Goal: Information Seeking & Learning: Check status

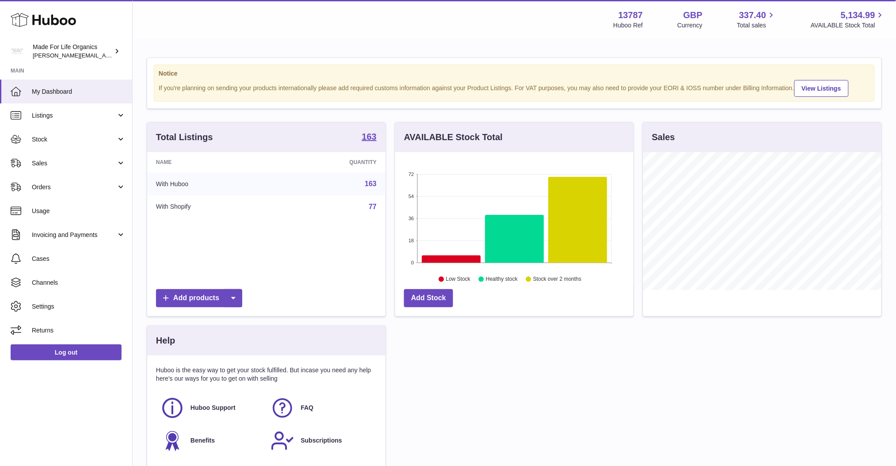
scroll to position [137, 238]
click at [86, 163] on span "Sales" at bounding box center [74, 163] width 84 height 8
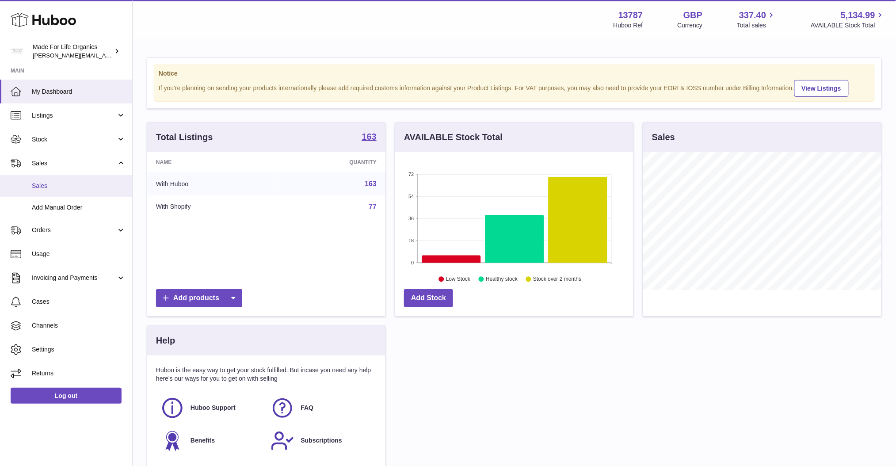
click at [51, 186] on span "Sales" at bounding box center [79, 186] width 94 height 8
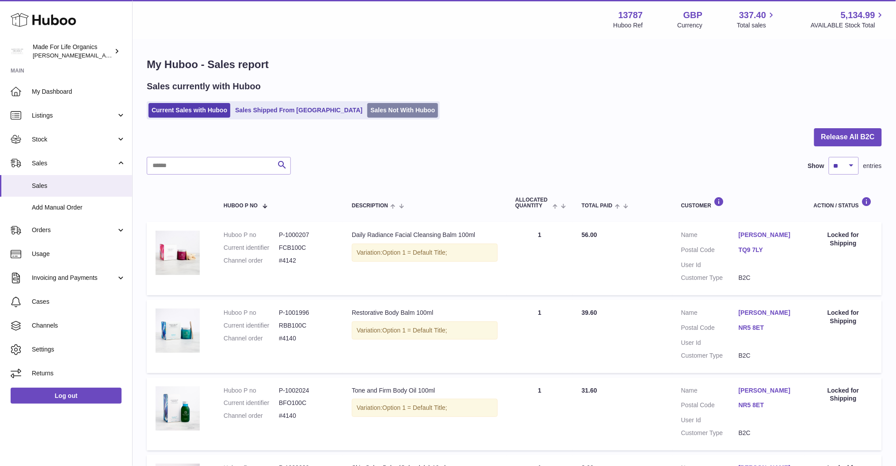
click at [367, 112] on link "Sales Not With Huboo" at bounding box center [402, 110] width 71 height 15
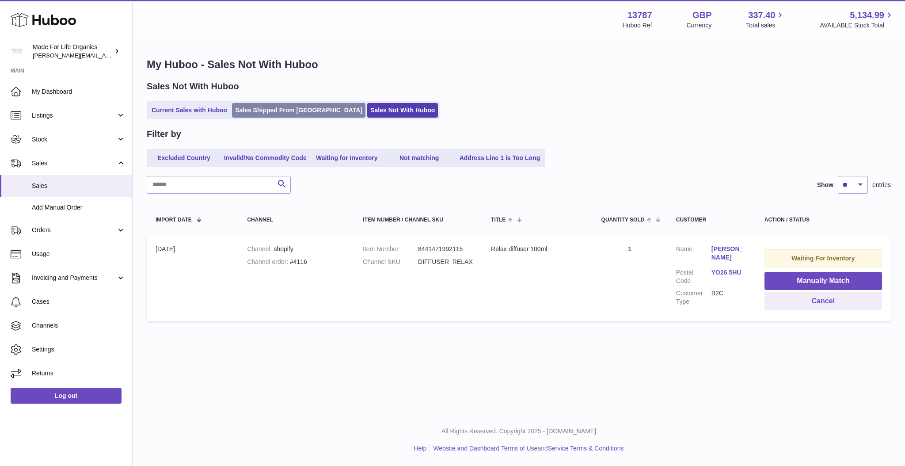
click at [277, 112] on link "Sales Shipped From [GEOGRAPHIC_DATA]" at bounding box center [298, 110] width 133 height 15
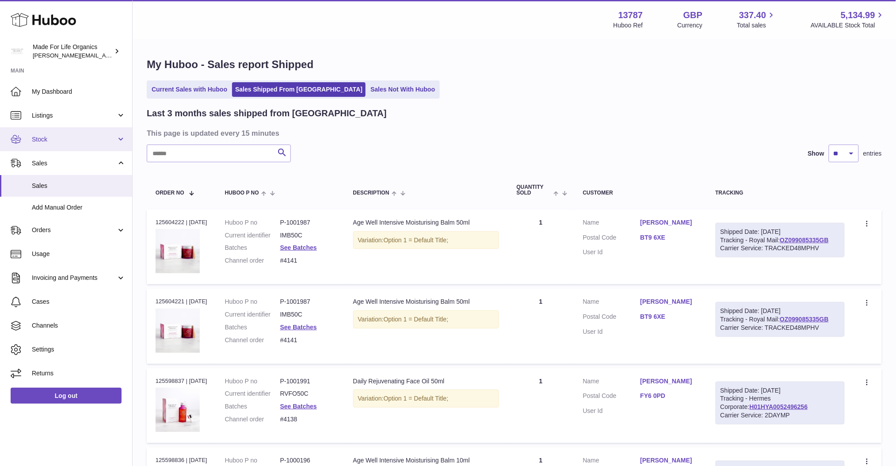
click at [94, 135] on span "Stock" at bounding box center [74, 139] width 84 height 8
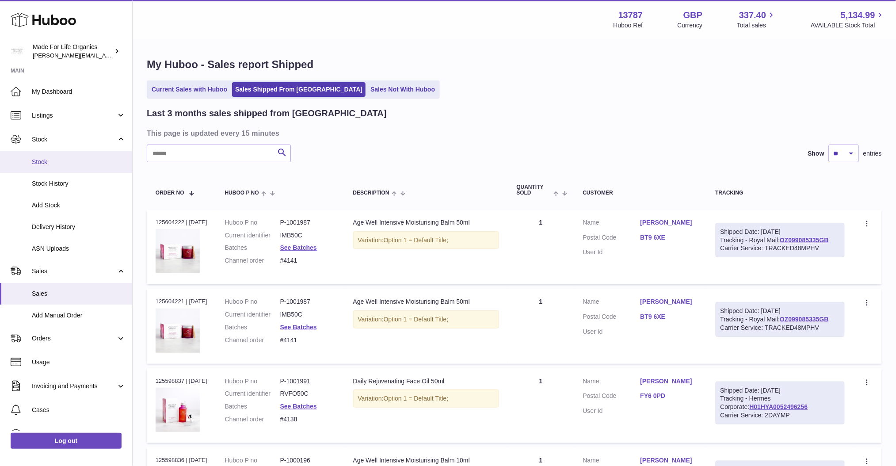
click at [52, 164] on span "Stock" at bounding box center [79, 162] width 94 height 8
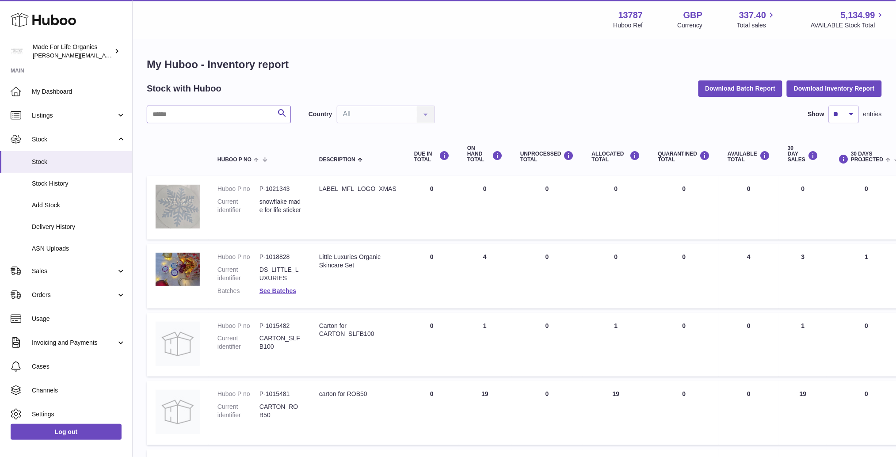
click at [182, 114] on input "text" at bounding box center [219, 115] width 144 height 18
type input "*****"
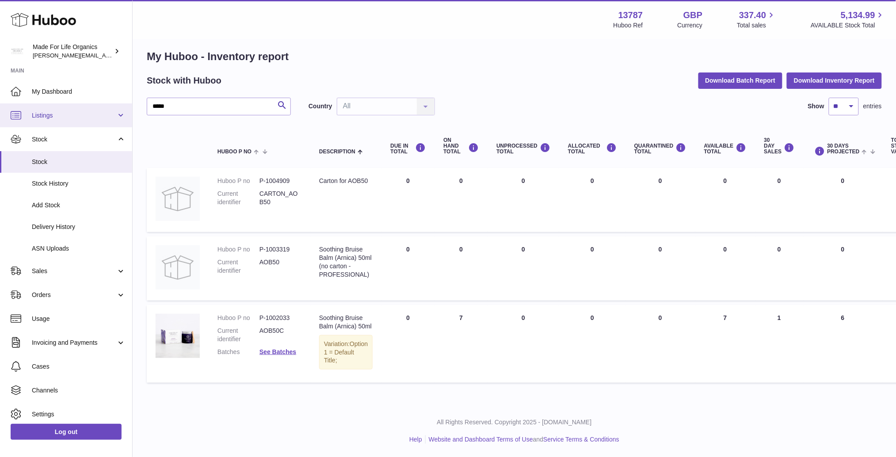
click at [114, 118] on span "Listings" at bounding box center [74, 115] width 84 height 8
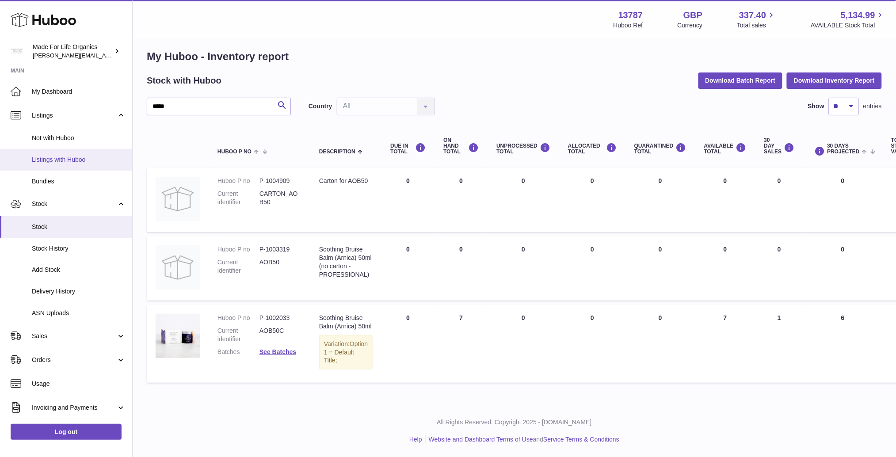
click at [68, 159] on span "Listings with Huboo" at bounding box center [79, 160] width 94 height 8
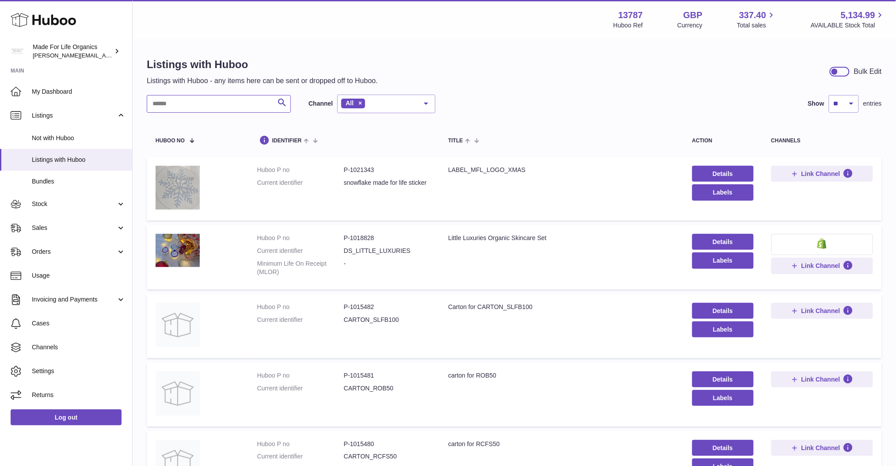
click at [197, 103] on input "text" at bounding box center [219, 104] width 144 height 18
type input "*****"
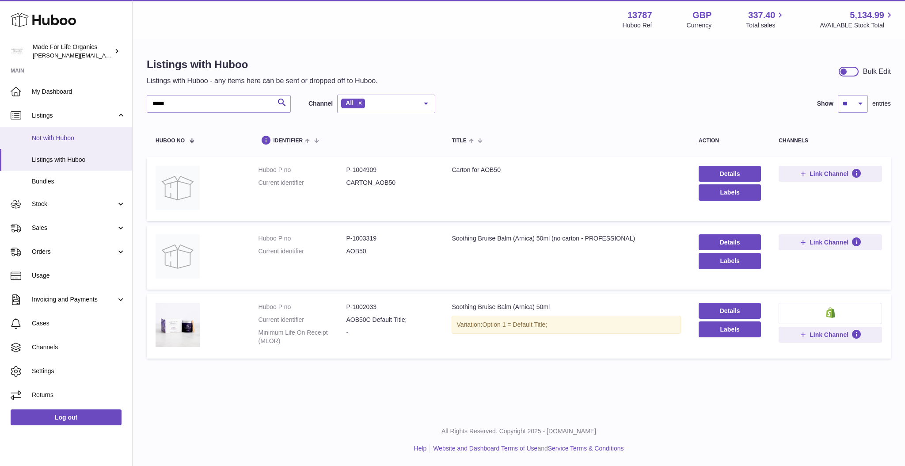
click at [68, 140] on span "Not with Huboo" at bounding box center [79, 138] width 94 height 8
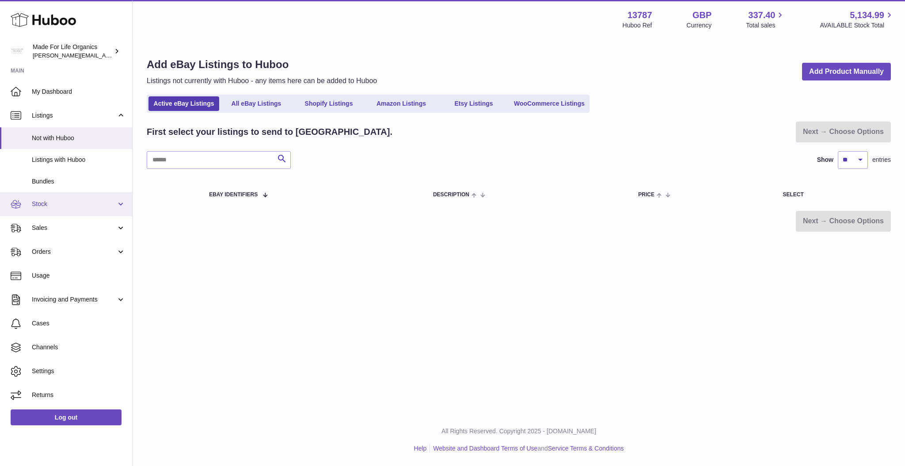
click at [84, 202] on span "Stock" at bounding box center [74, 204] width 84 height 8
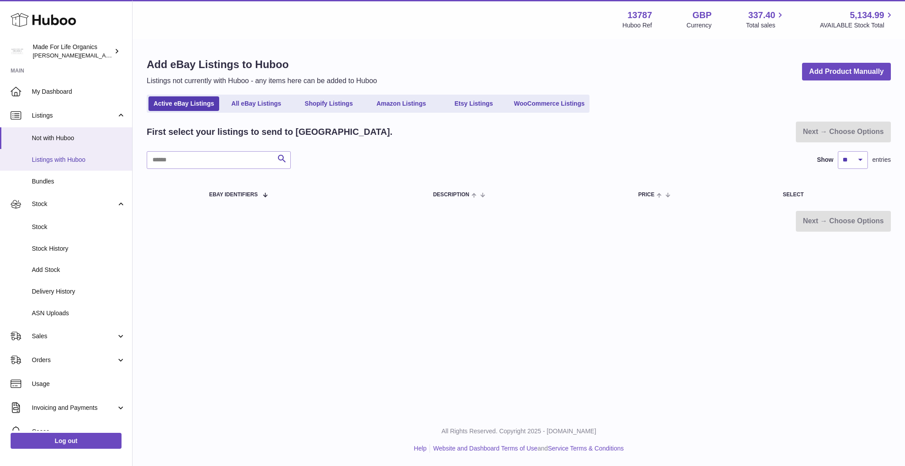
click at [81, 163] on span "Listings with Huboo" at bounding box center [79, 160] width 94 height 8
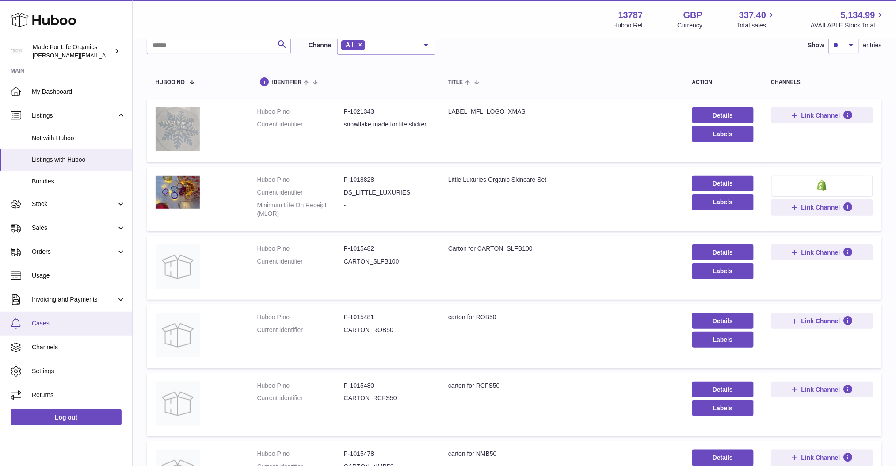
scroll to position [59, 0]
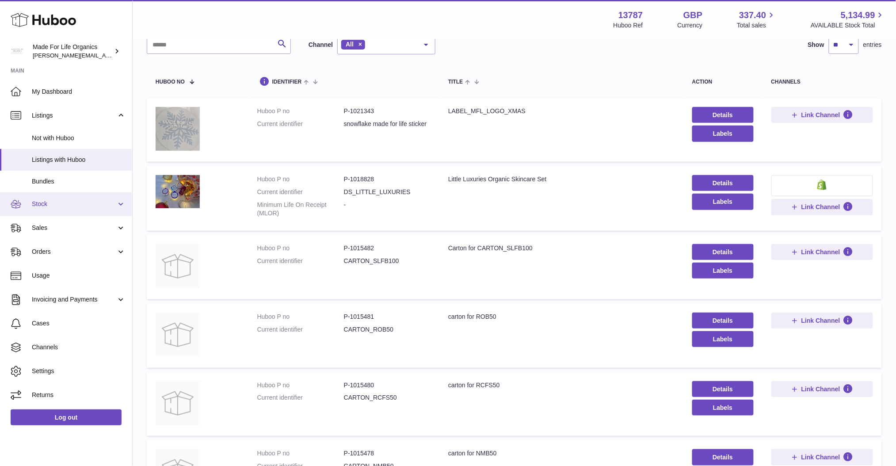
click at [96, 200] on span "Stock" at bounding box center [74, 204] width 84 height 8
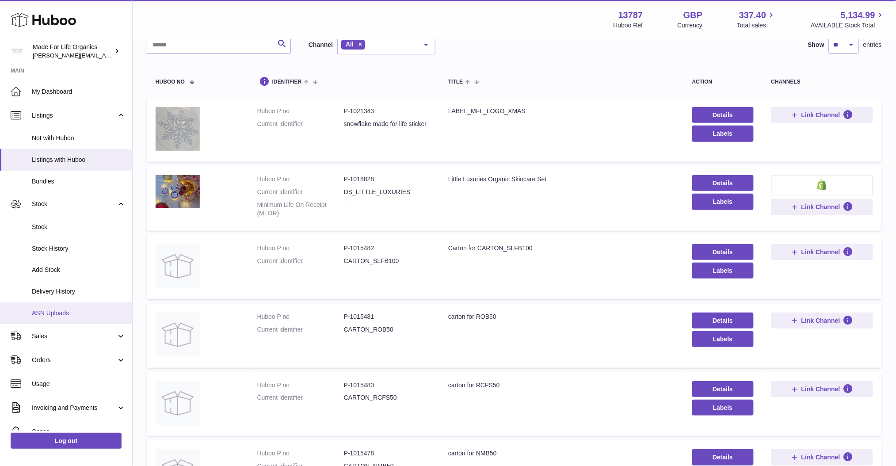
click at [51, 315] on span "ASN Uploads" at bounding box center [79, 313] width 94 height 8
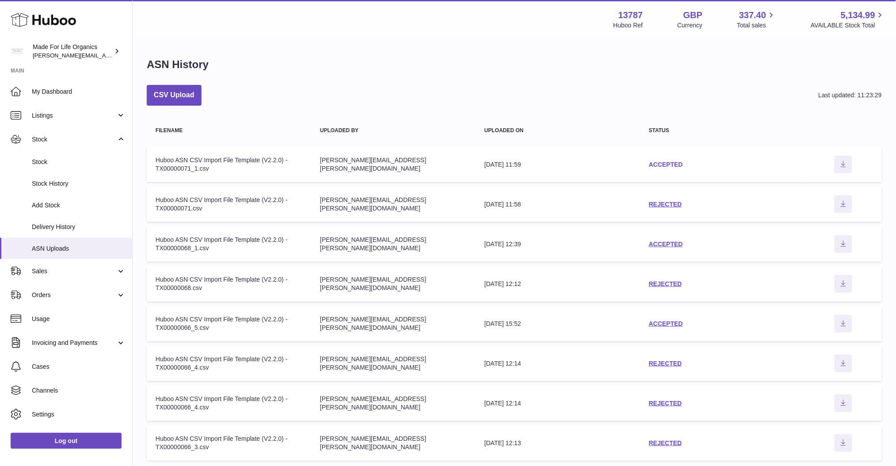
click at [673, 165] on link "ACCEPTED" at bounding box center [666, 164] width 34 height 7
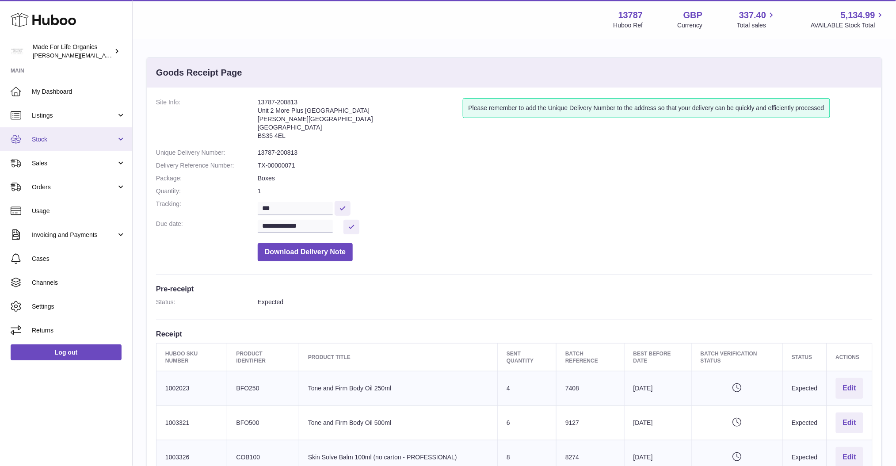
click at [76, 141] on span "Stock" at bounding box center [74, 139] width 84 height 8
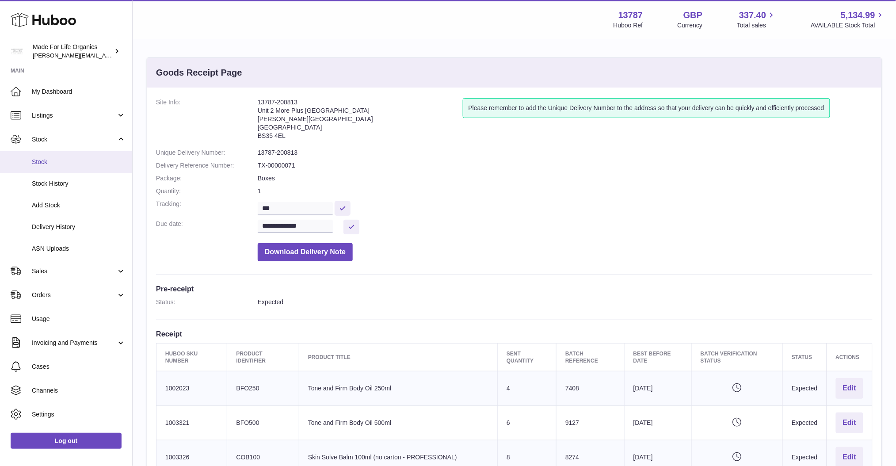
click at [59, 162] on span "Stock" at bounding box center [79, 162] width 94 height 8
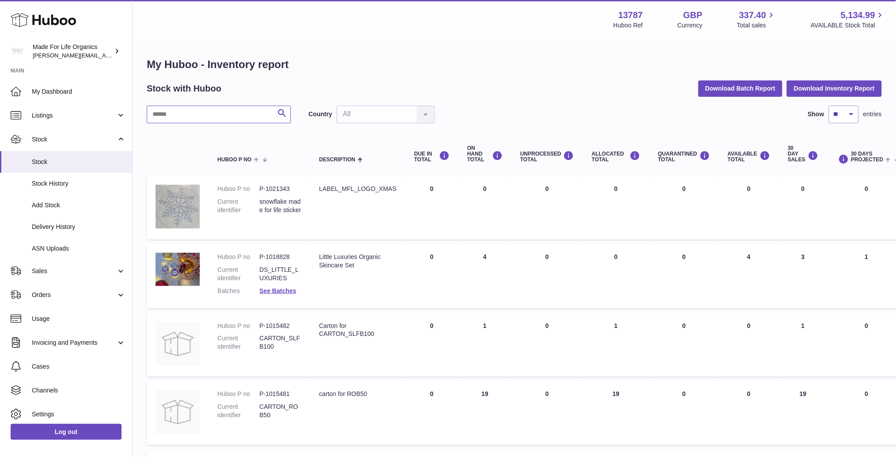
click at [215, 120] on input "text" at bounding box center [219, 115] width 144 height 18
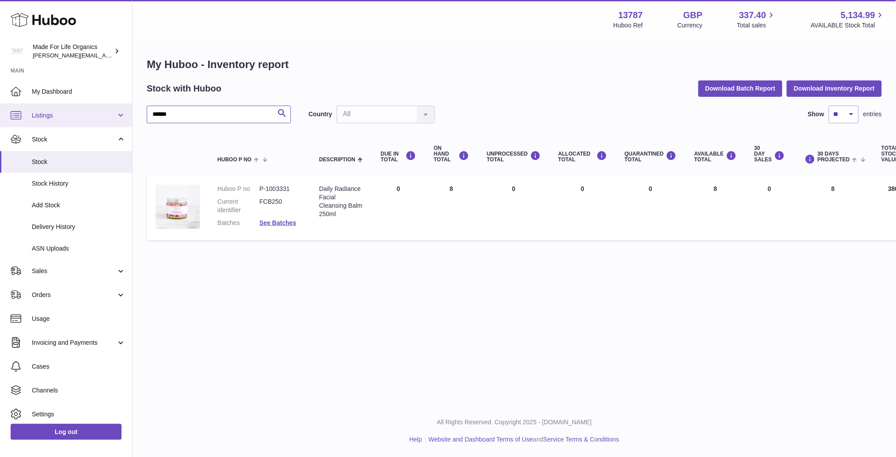
drag, startPoint x: 195, startPoint y: 116, endPoint x: 53, endPoint y: 108, distance: 142.9
click at [73, 109] on div "Huboo Made For Life Organics geoff.winwood@madeforlifeorganics.com Main My Dash…" at bounding box center [448, 228] width 896 height 457
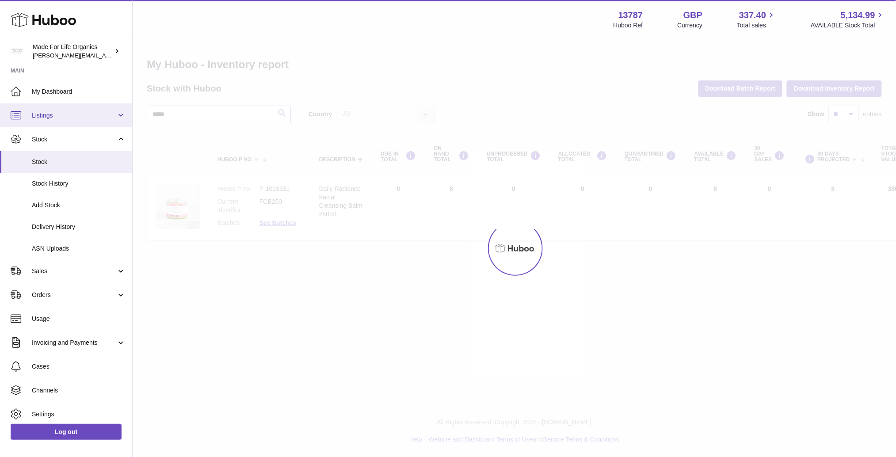
type input "*****"
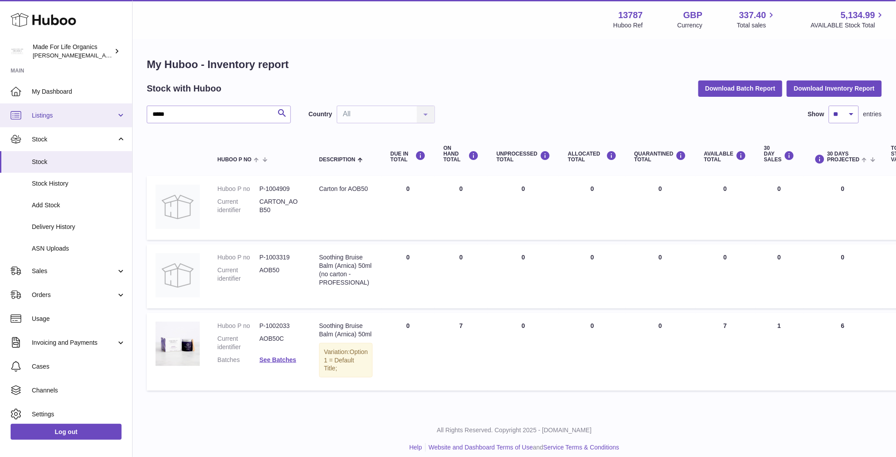
click at [92, 112] on span "Listings" at bounding box center [74, 115] width 84 height 8
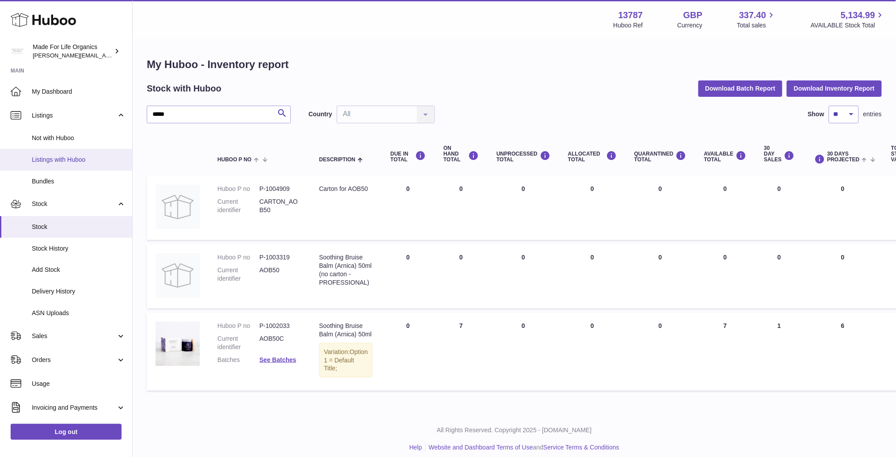
click at [54, 162] on span "Listings with Huboo" at bounding box center [79, 160] width 94 height 8
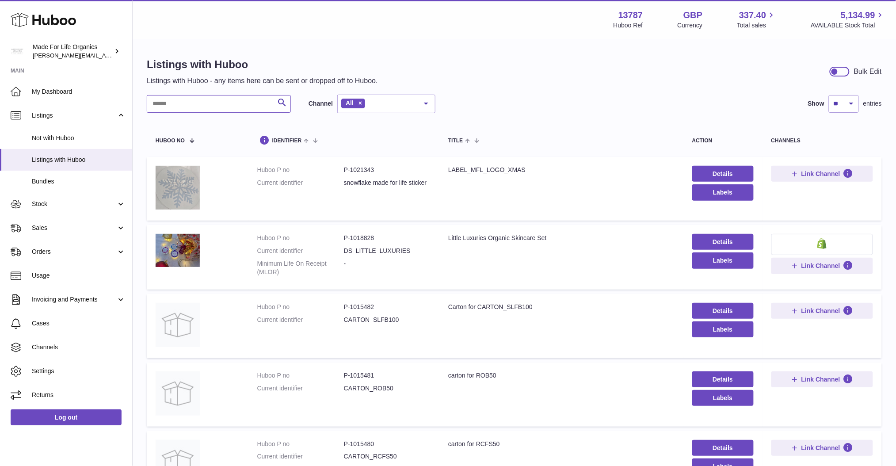
click at [189, 102] on input "text" at bounding box center [219, 104] width 144 height 18
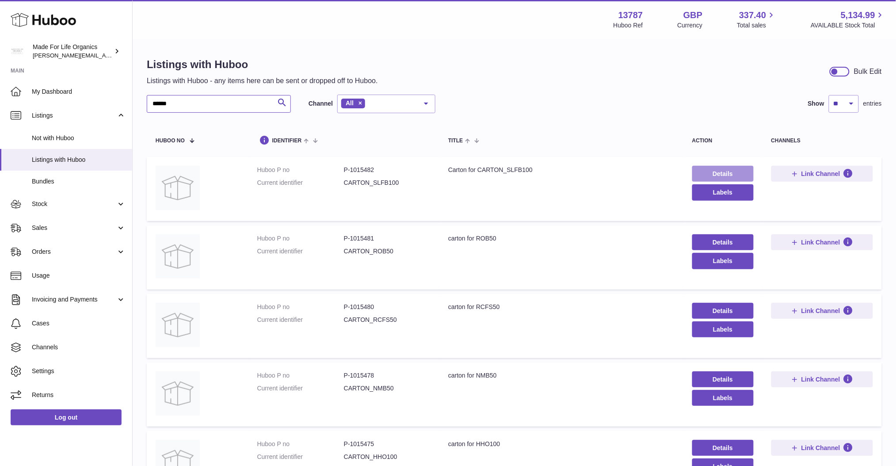
type input "******"
click at [726, 172] on link "Details" at bounding box center [722, 174] width 61 height 16
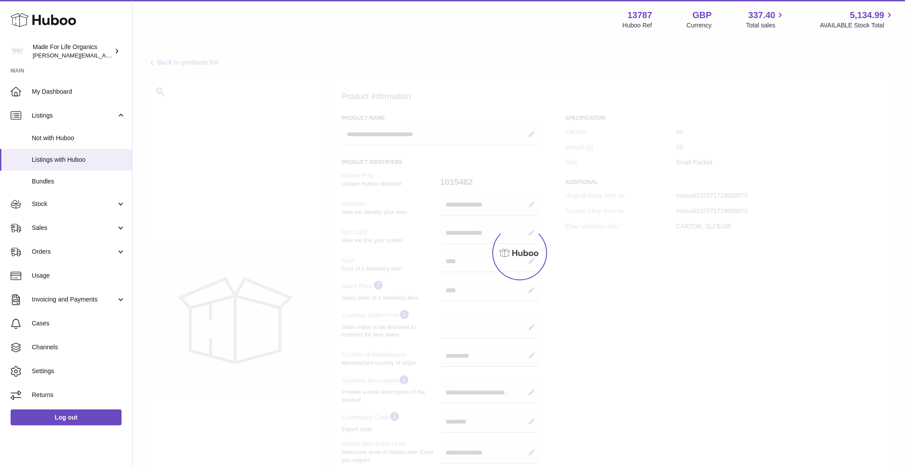
select select "***"
select select "****"
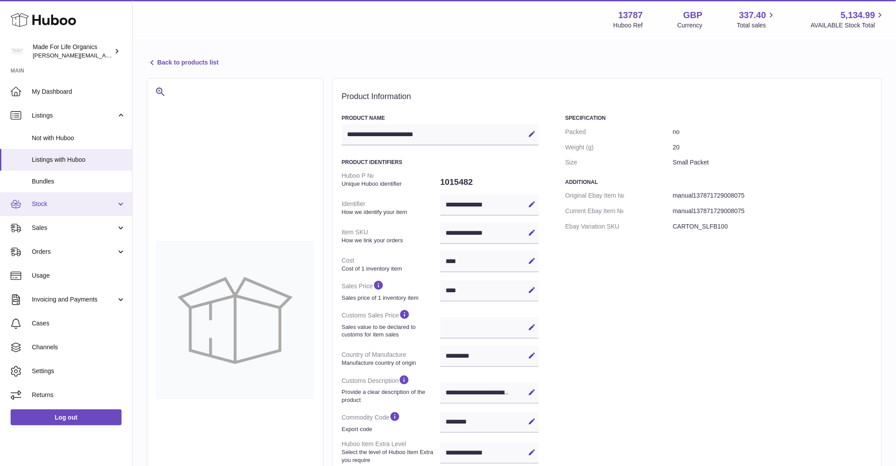
click at [53, 204] on span "Stock" at bounding box center [74, 204] width 84 height 8
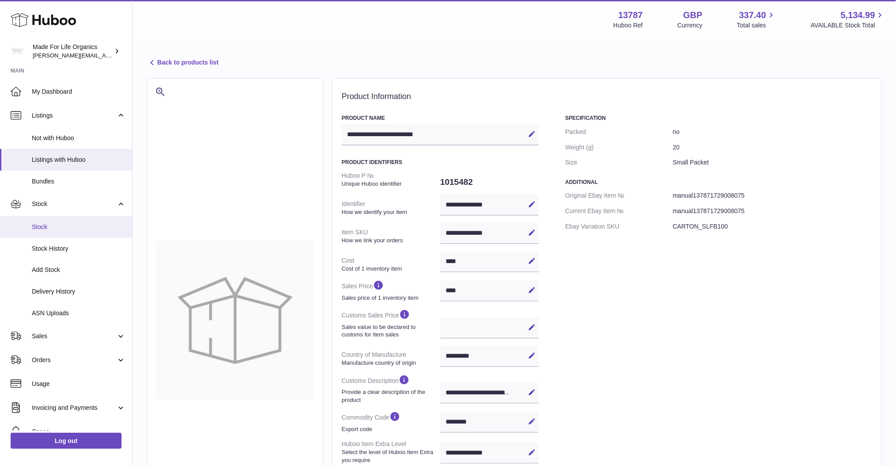
click at [50, 228] on span "Stock" at bounding box center [79, 227] width 94 height 8
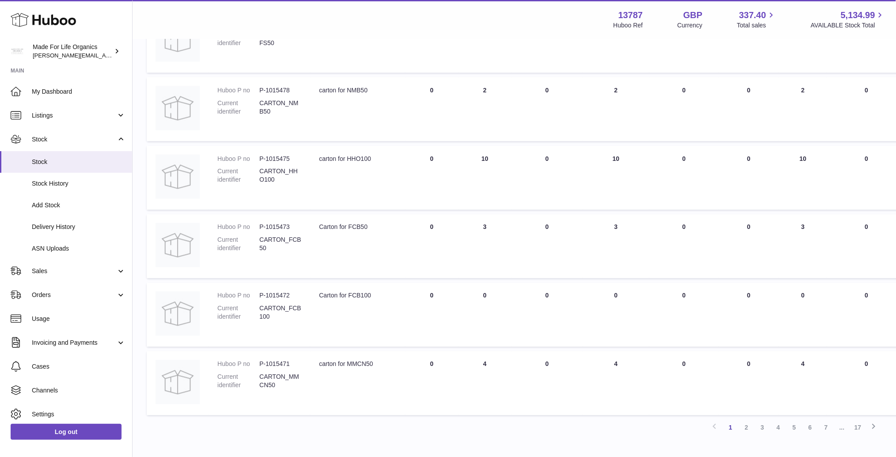
scroll to position [494, 0]
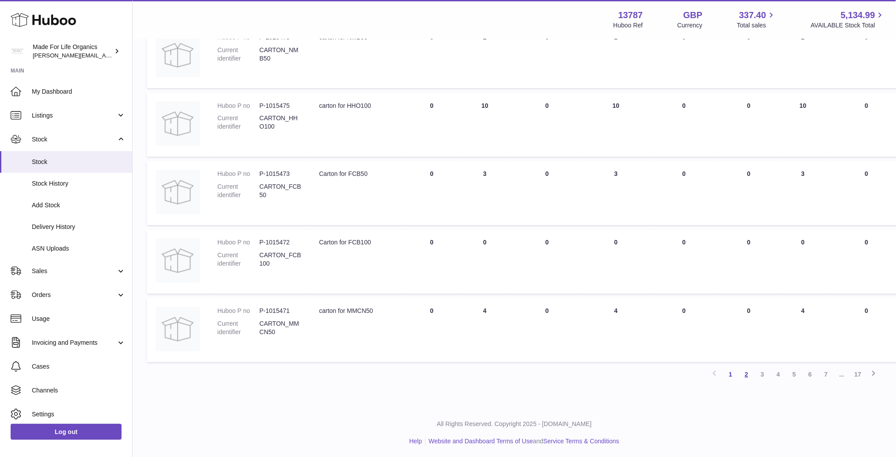
click at [746, 374] on link "2" at bounding box center [746, 375] width 16 height 16
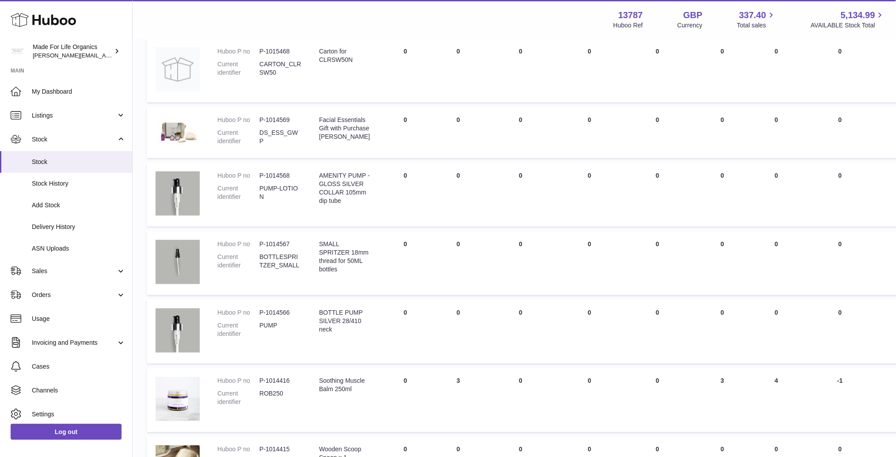
scroll to position [275, 0]
